Goal: Find specific page/section: Find specific page/section

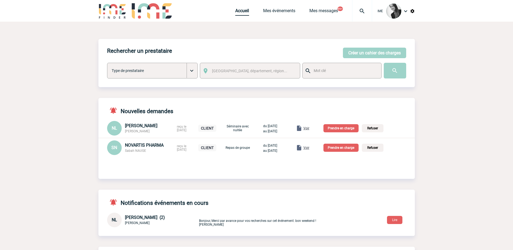
click at [240, 11] on link "Accueil" at bounding box center [242, 12] width 14 height 8
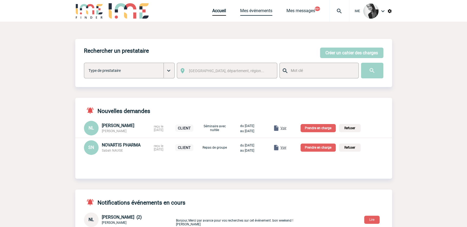
click at [254, 15] on link "Mes événements" at bounding box center [256, 12] width 32 height 8
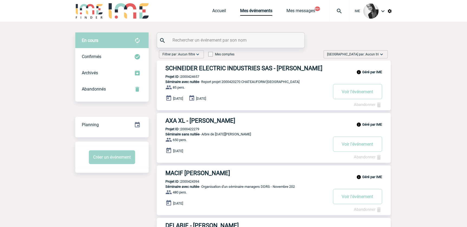
click at [381, 52] on img at bounding box center [381, 54] width 5 height 5
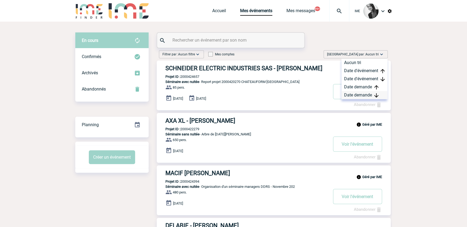
click at [366, 96] on div "Date demande" at bounding box center [364, 95] width 46 height 8
